Goal: Answer question/provide support: Share knowledge or assist other users

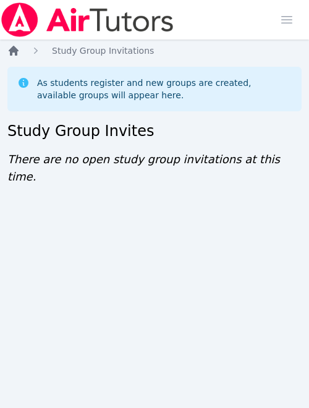
click at [11, 49] on icon "Breadcrumb" at bounding box center [14, 51] width 10 height 10
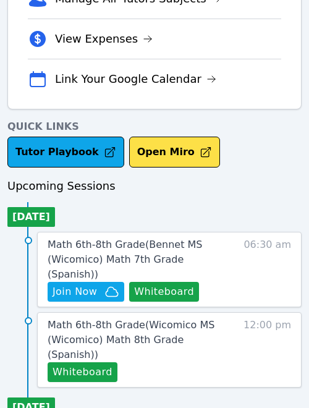
scroll to position [376, 0]
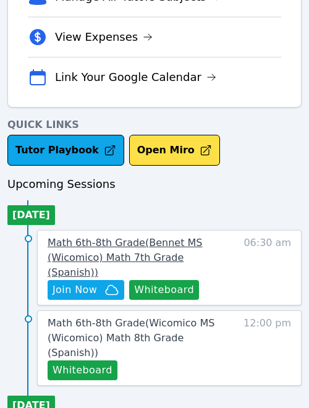
click at [144, 249] on link "Math 6th-8th Grade ( Bennet MS (Wicomico) Math 7th Grade (Spanish) )" at bounding box center [139, 258] width 183 height 45
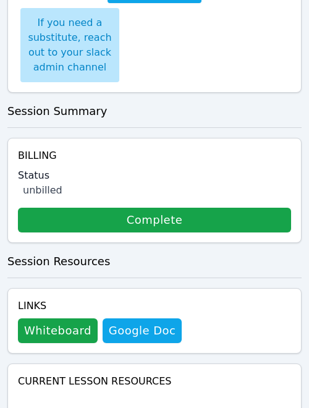
scroll to position [626, 0]
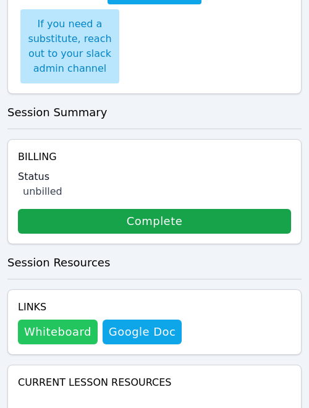
click at [56, 320] on button "Whiteboard" at bounding box center [58, 332] width 80 height 25
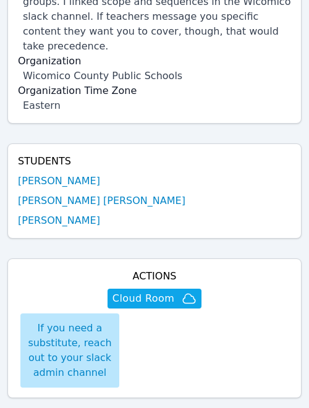
scroll to position [321, 0]
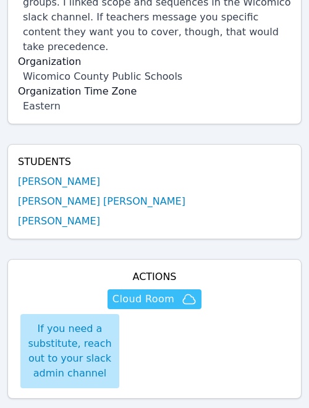
click at [188, 292] on icon "button" at bounding box center [189, 299] width 15 height 15
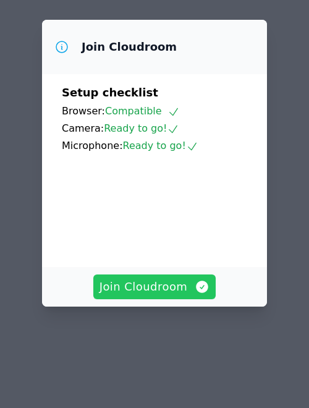
click at [190, 287] on span "Join Cloudroom" at bounding box center [155, 287] width 111 height 17
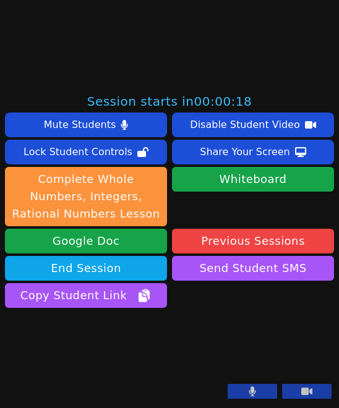
scroll to position [413, 0]
click at [275, 394] on button at bounding box center [253, 391] width 50 height 15
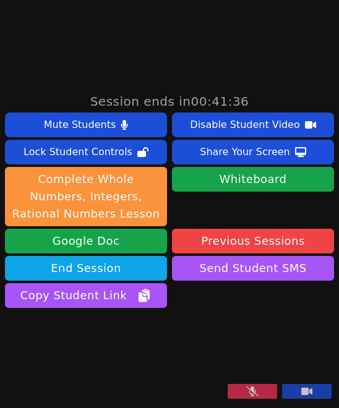
click at [269, 391] on button at bounding box center [253, 391] width 50 height 15
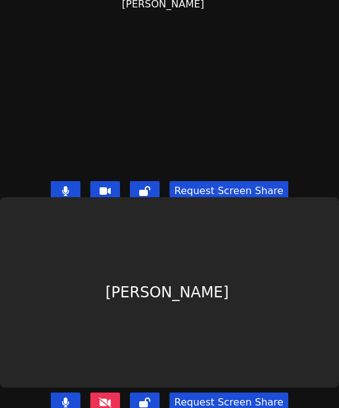
scroll to position [212, 0]
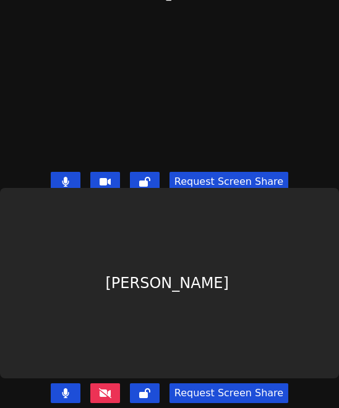
click at [64, 181] on button at bounding box center [66, 182] width 30 height 20
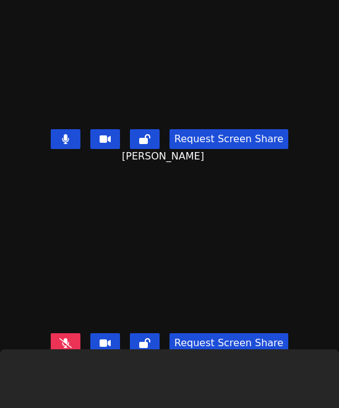
scroll to position [46, 0]
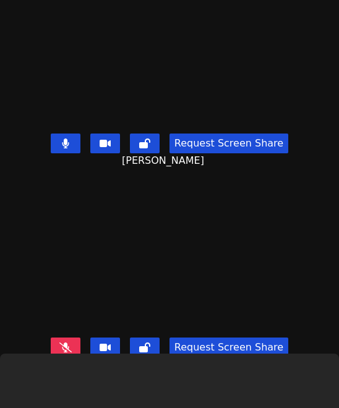
click at [75, 137] on button at bounding box center [66, 144] width 30 height 20
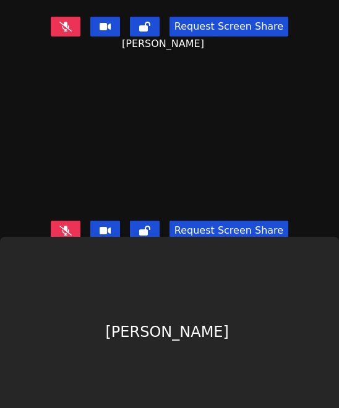
scroll to position [212, 0]
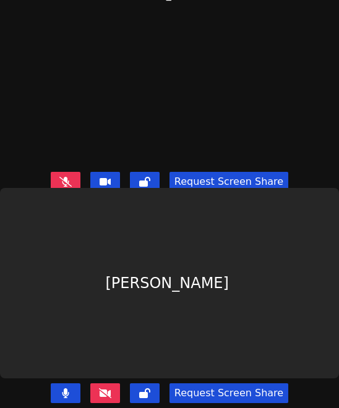
click at [72, 186] on icon at bounding box center [65, 182] width 12 height 10
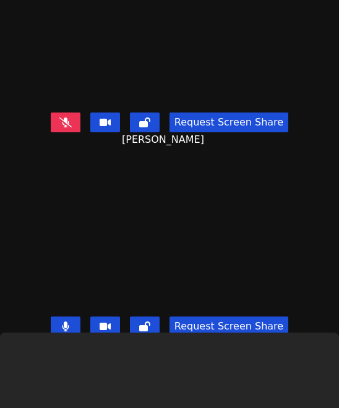
scroll to position [66, 0]
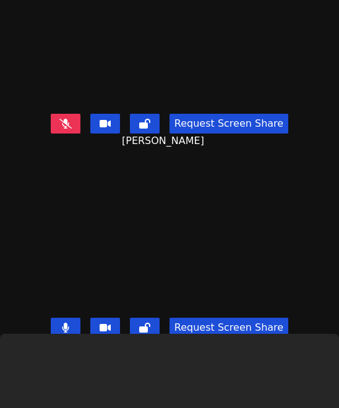
click at [77, 118] on button at bounding box center [66, 124] width 30 height 20
click at [69, 329] on icon at bounding box center [65, 328] width 7 height 10
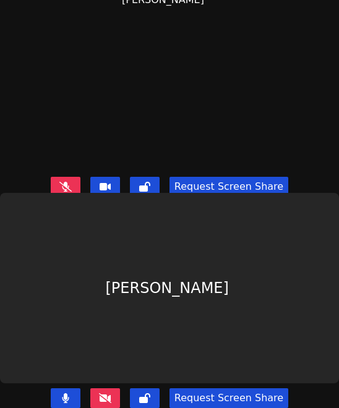
scroll to position [209, 0]
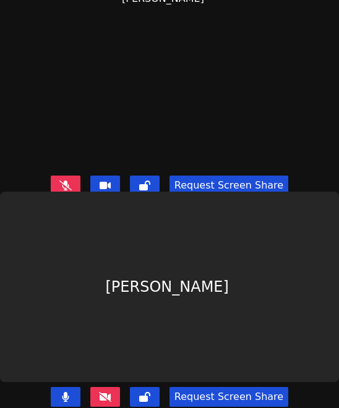
click at [69, 397] on icon at bounding box center [65, 397] width 7 height 10
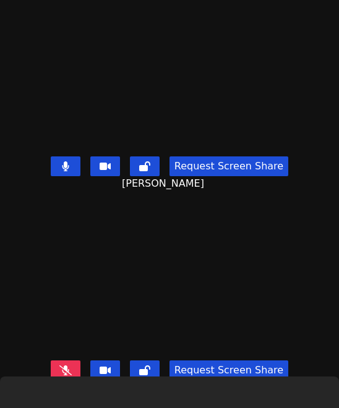
scroll to position [27, 0]
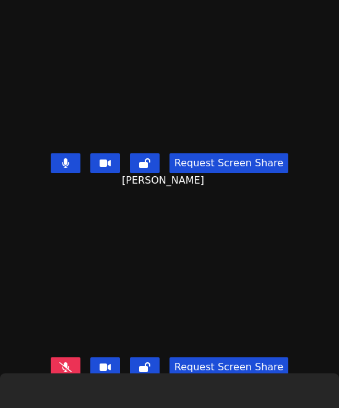
click at [77, 162] on video at bounding box center [170, 257] width 186 height 191
click at [76, 157] on button at bounding box center [66, 163] width 30 height 20
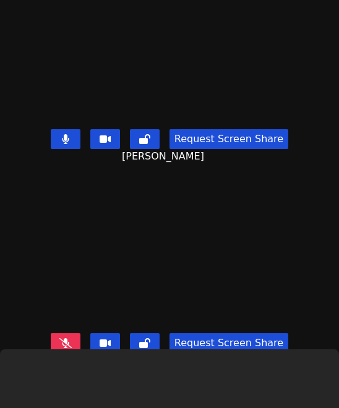
scroll to position [36, 0]
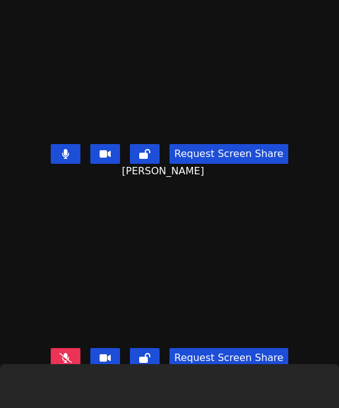
click at [77, 153] on video at bounding box center [170, 248] width 186 height 191
click at [74, 152] on button at bounding box center [66, 154] width 30 height 20
click at [67, 358] on icon at bounding box center [65, 358] width 12 height 10
click at [69, 356] on icon at bounding box center [65, 358] width 7 height 10
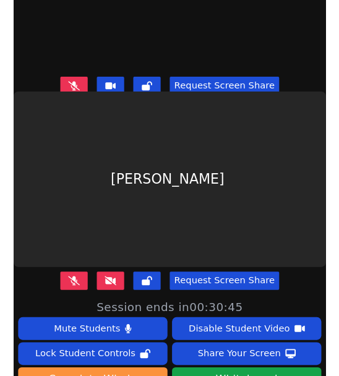
scroll to position [123, 0]
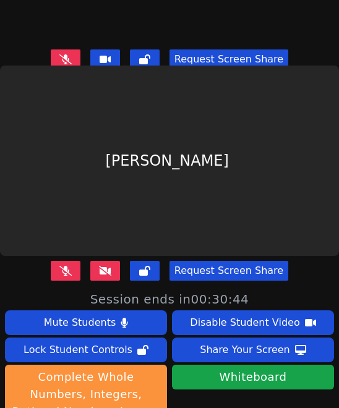
click at [70, 273] on icon at bounding box center [65, 271] width 12 height 10
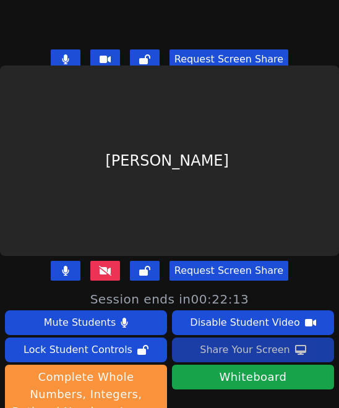
click at [256, 352] on div "Share Your Screen" at bounding box center [245, 350] width 90 height 20
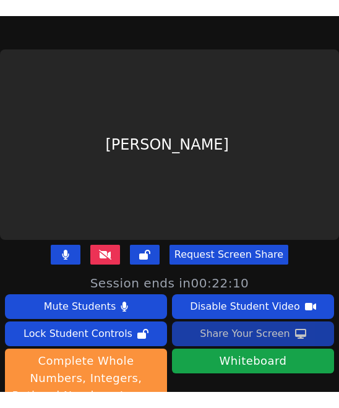
scroll to position [204, 0]
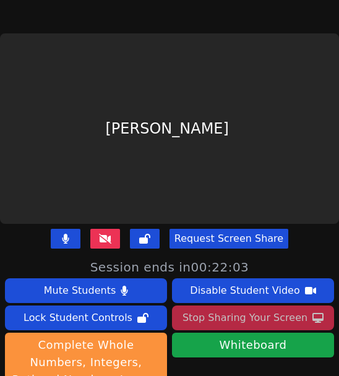
click at [288, 318] on div "Stop Sharing Your Screen" at bounding box center [245, 318] width 125 height 20
click at [288, 328] on div "Stop Sharing Your Screen" at bounding box center [245, 318] width 125 height 20
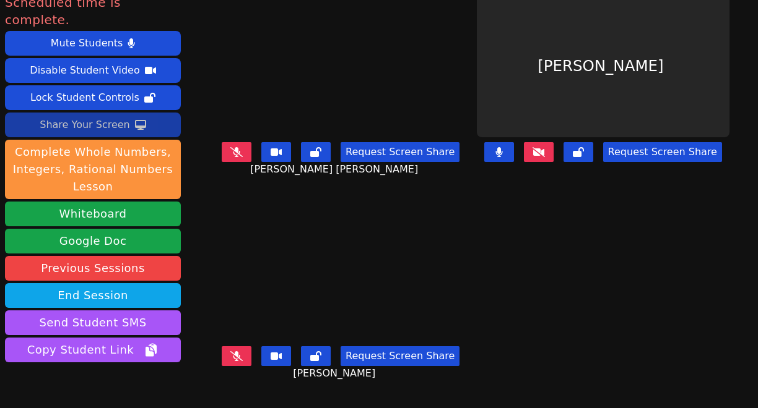
scroll to position [0, 0]
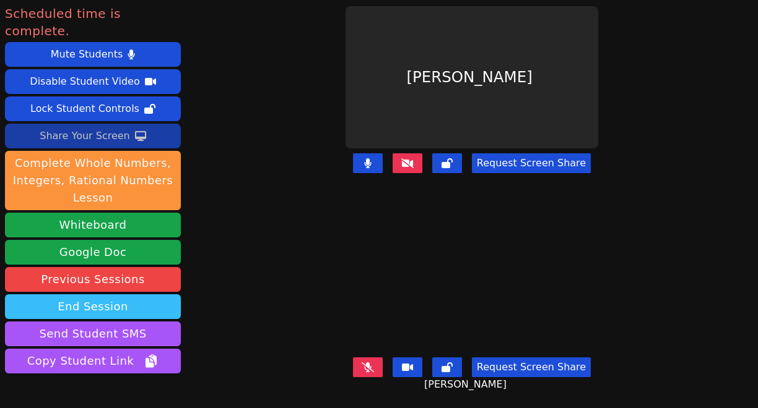
click at [156, 295] on button "End Session" at bounding box center [93, 307] width 176 height 25
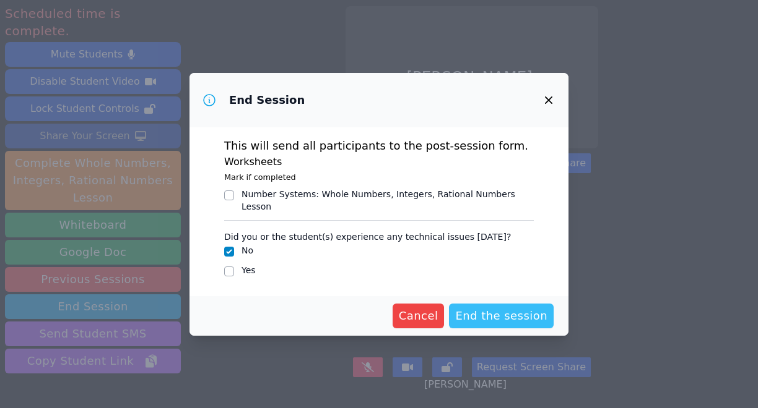
click at [309, 311] on span "End the session" at bounding box center [501, 316] width 92 height 17
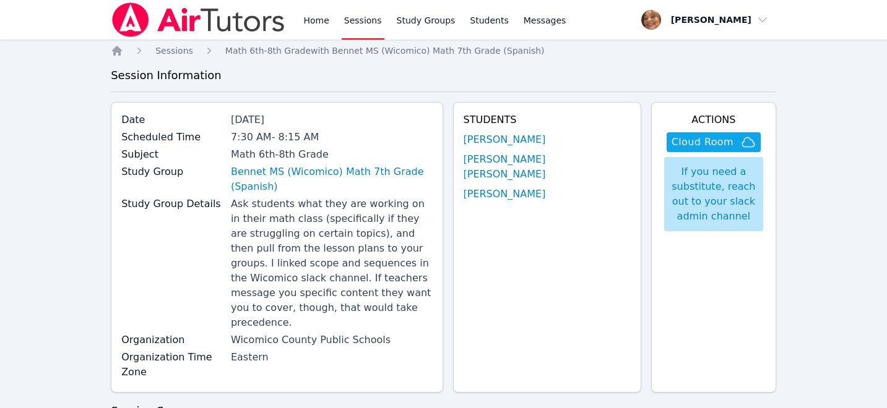
scroll to position [321, 0]
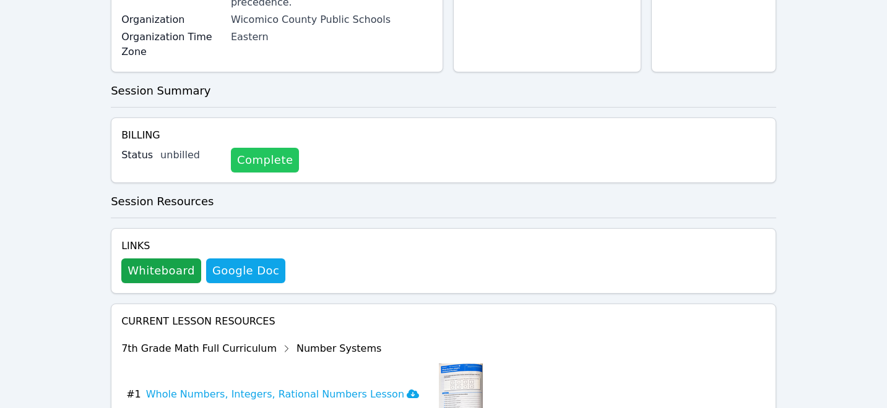
click at [255, 148] on link "Complete" at bounding box center [265, 160] width 68 height 25
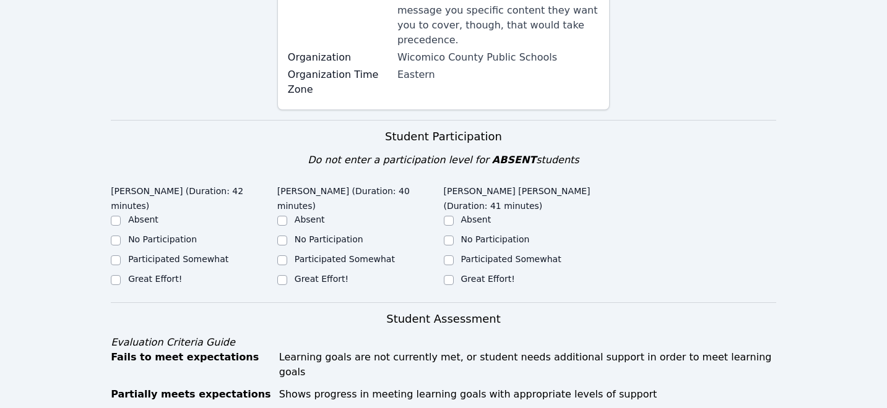
scroll to position [340, 0]
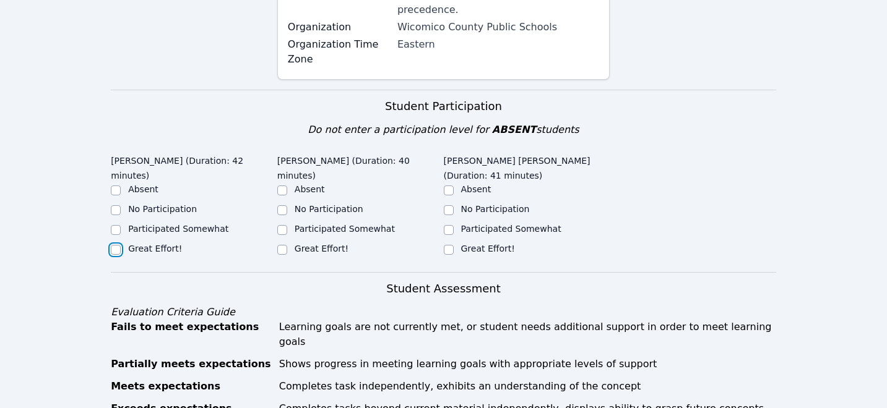
click at [114, 245] on input "Great Effort!" at bounding box center [116, 250] width 10 height 10
checkbox input "true"
click at [282, 245] on input "Great Effort!" at bounding box center [282, 250] width 10 height 10
checkbox input "true"
click at [448, 245] on input "Great Effort!" at bounding box center [449, 250] width 10 height 10
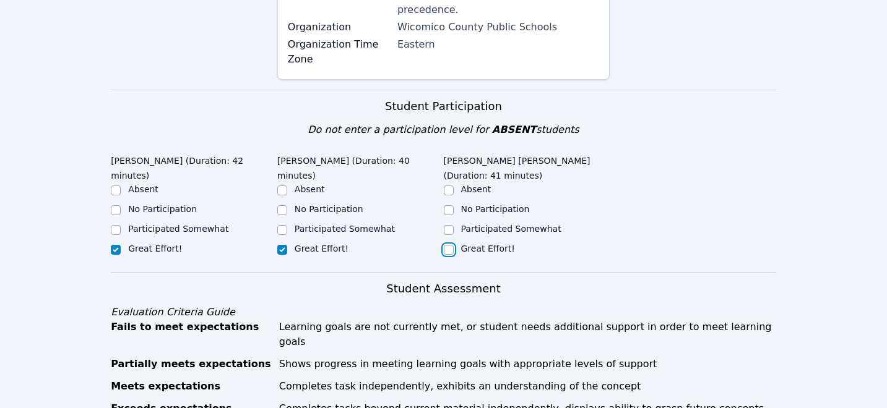
checkbox input "true"
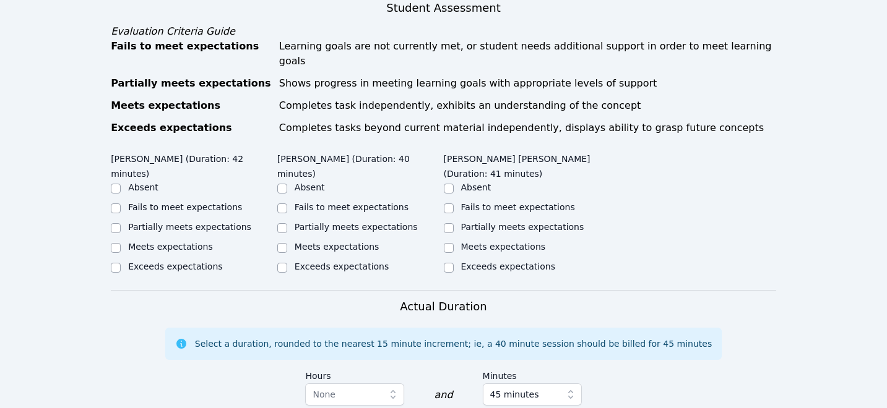
scroll to position [638, 0]
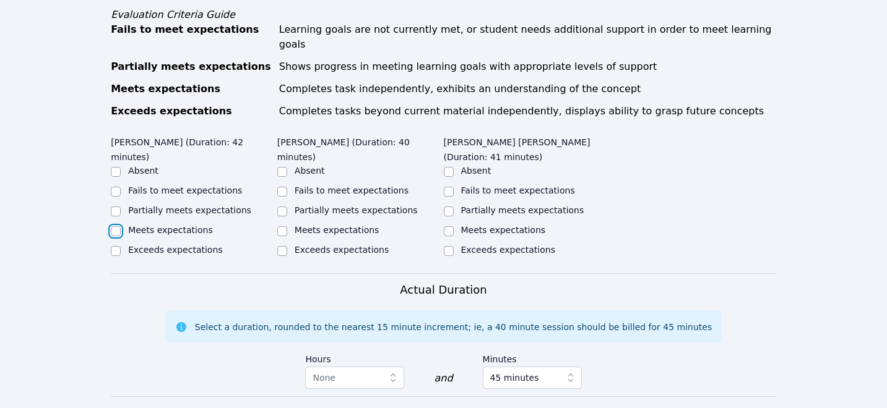
click at [118, 227] on input "Meets expectations" at bounding box center [116, 232] width 10 height 10
checkbox input "true"
click at [283, 227] on input "Meets expectations" at bounding box center [282, 232] width 10 height 10
checkbox input "true"
click at [450, 227] on input "Meets expectations" at bounding box center [449, 232] width 10 height 10
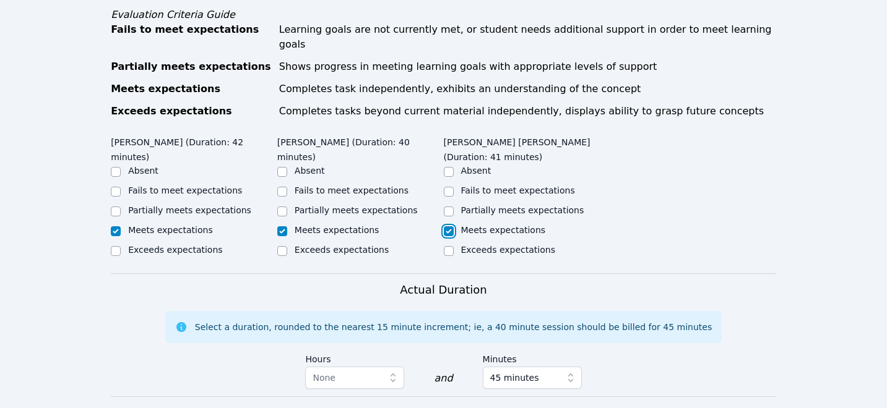
checkbox input "true"
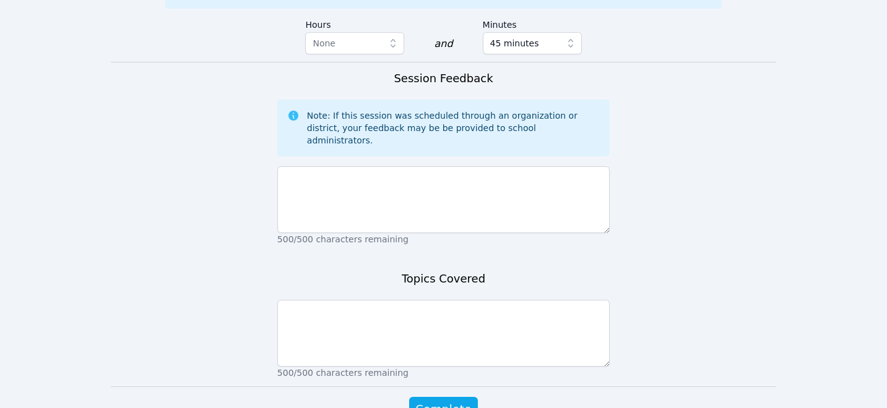
scroll to position [1001, 0]
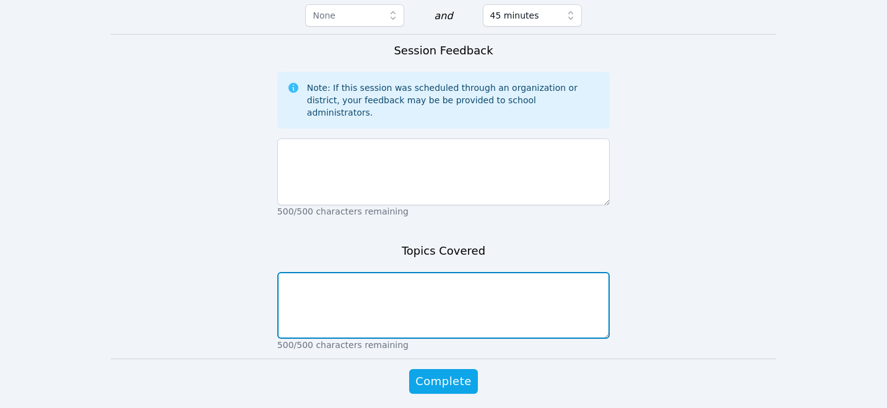
click at [449, 272] on textarea at bounding box center [443, 305] width 332 height 67
click at [283, 272] on textarea "Whole and Rational numbers" at bounding box center [443, 305] width 332 height 67
type textarea "Integer, Whole and Rational numbers"
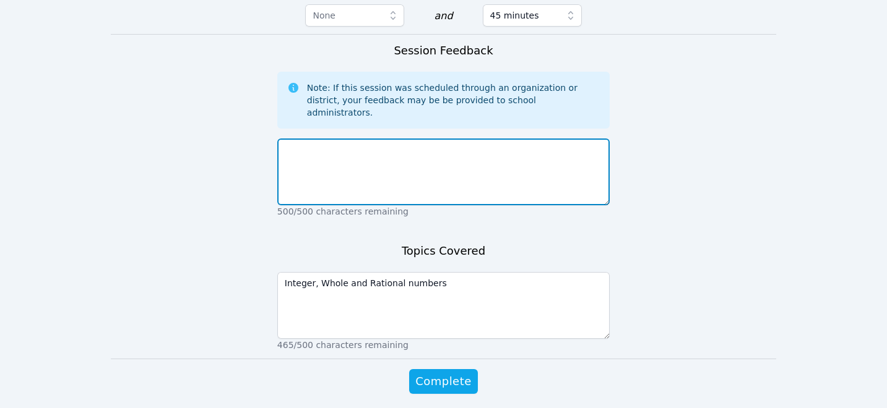
click at [404, 139] on textarea at bounding box center [443, 172] width 332 height 67
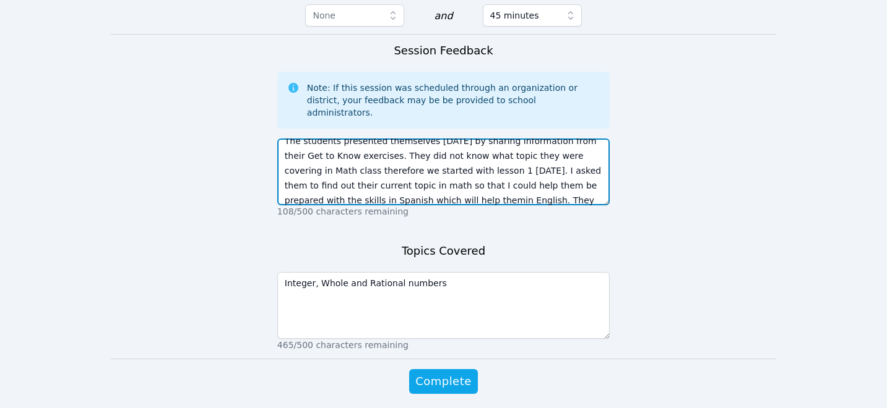
scroll to position [24, 0]
click at [397, 149] on textarea "The students presented themselves today by sharing information from their Get t…" at bounding box center [443, 172] width 332 height 67
type textarea "The students presented themselves today by sharing information from their Get t…"
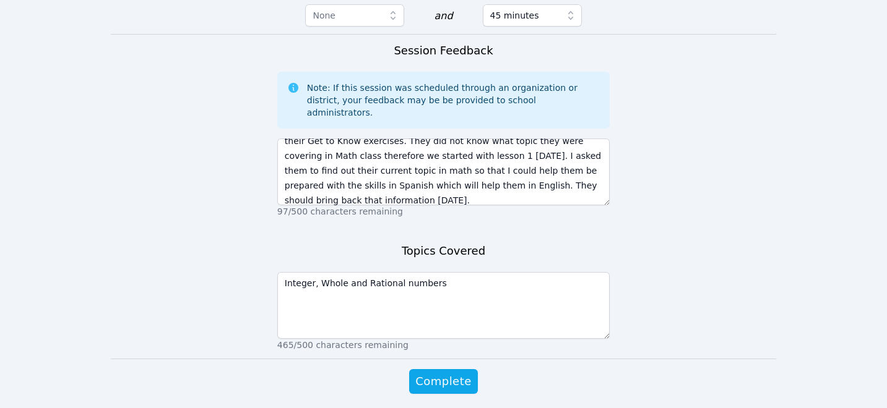
click at [464, 179] on div "Session Feedback Note: If this session was scheduled through an organization or…" at bounding box center [443, 133] width 332 height 183
click at [464, 373] on span "Complete" at bounding box center [443, 381] width 56 height 17
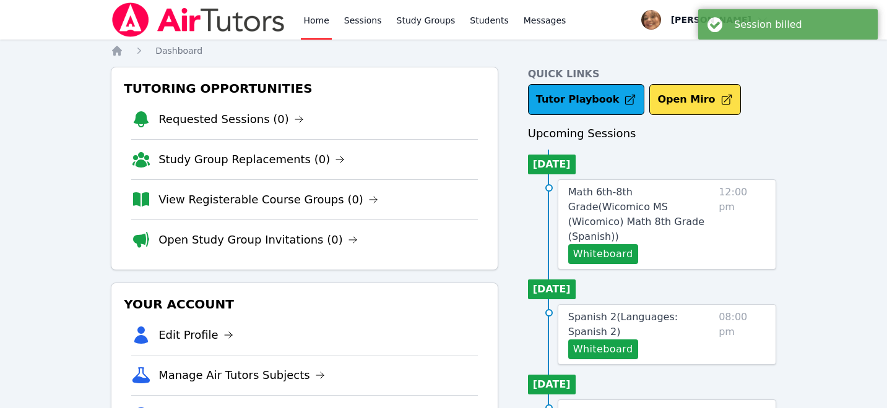
scroll to position [27, 0]
